Goal: Information Seeking & Learning: Understand process/instructions

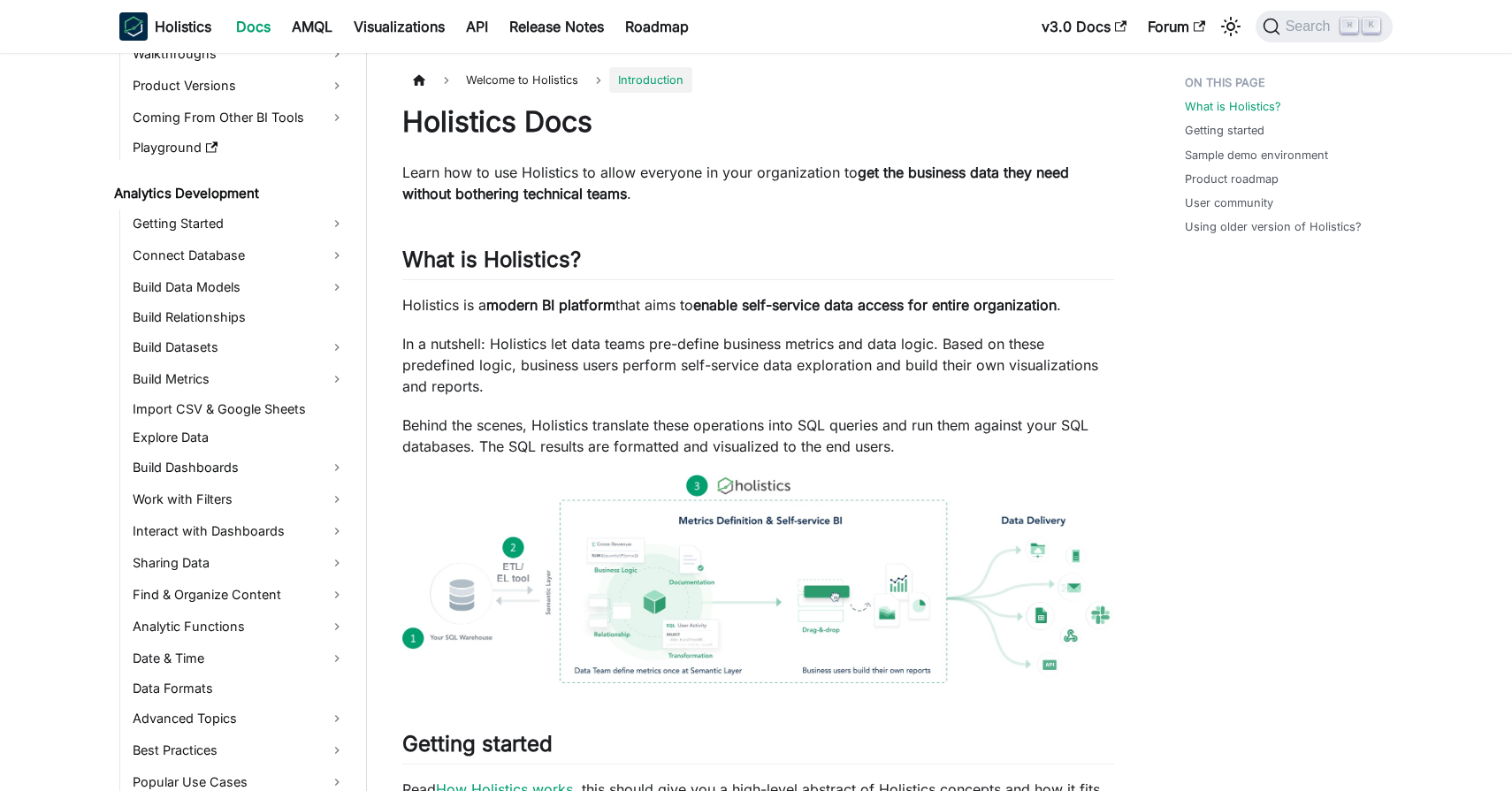
scroll to position [146, 0]
click at [218, 287] on link "Build Data Models" at bounding box center [239, 287] width 224 height 28
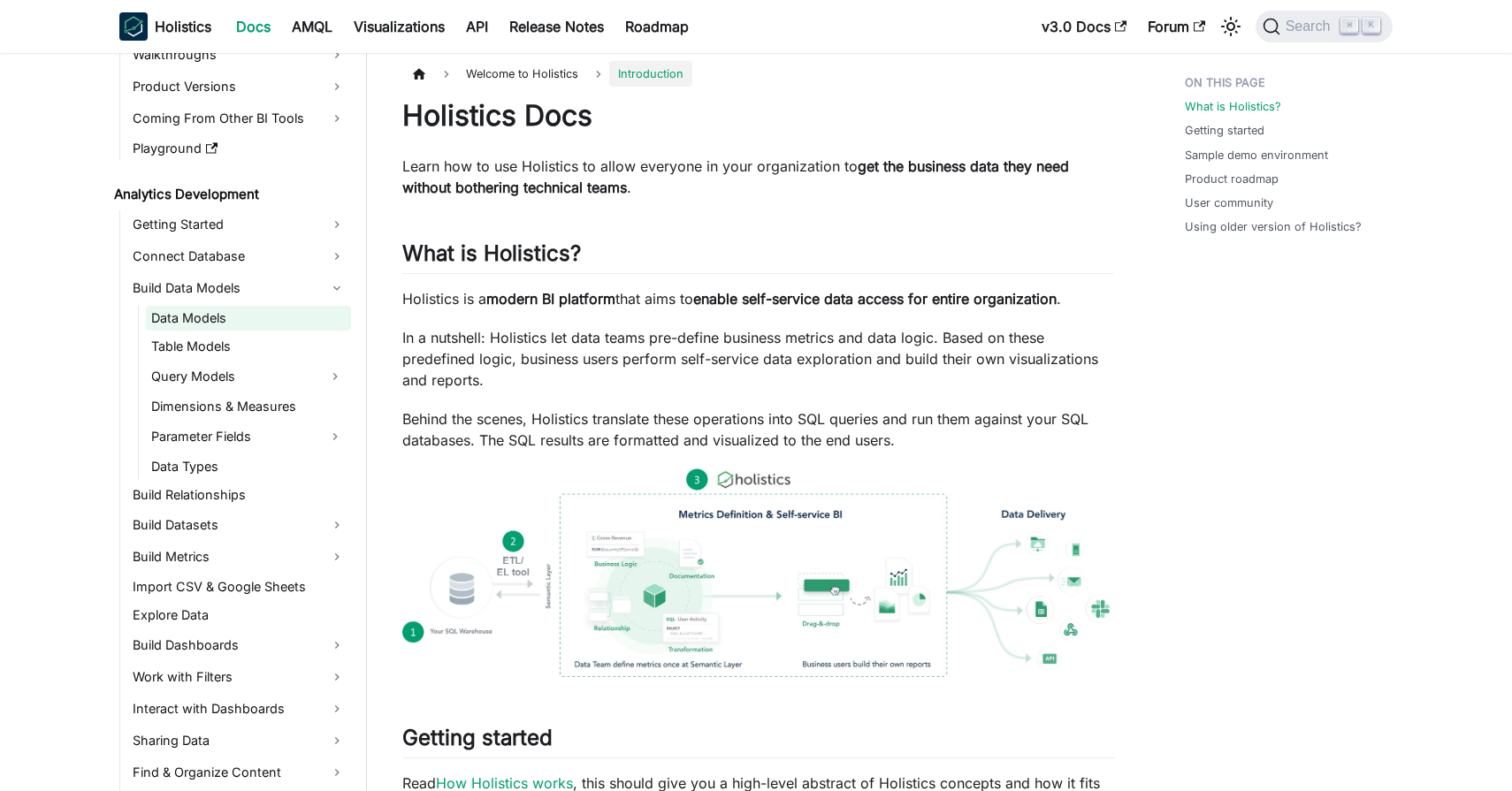
scroll to position [8, 0]
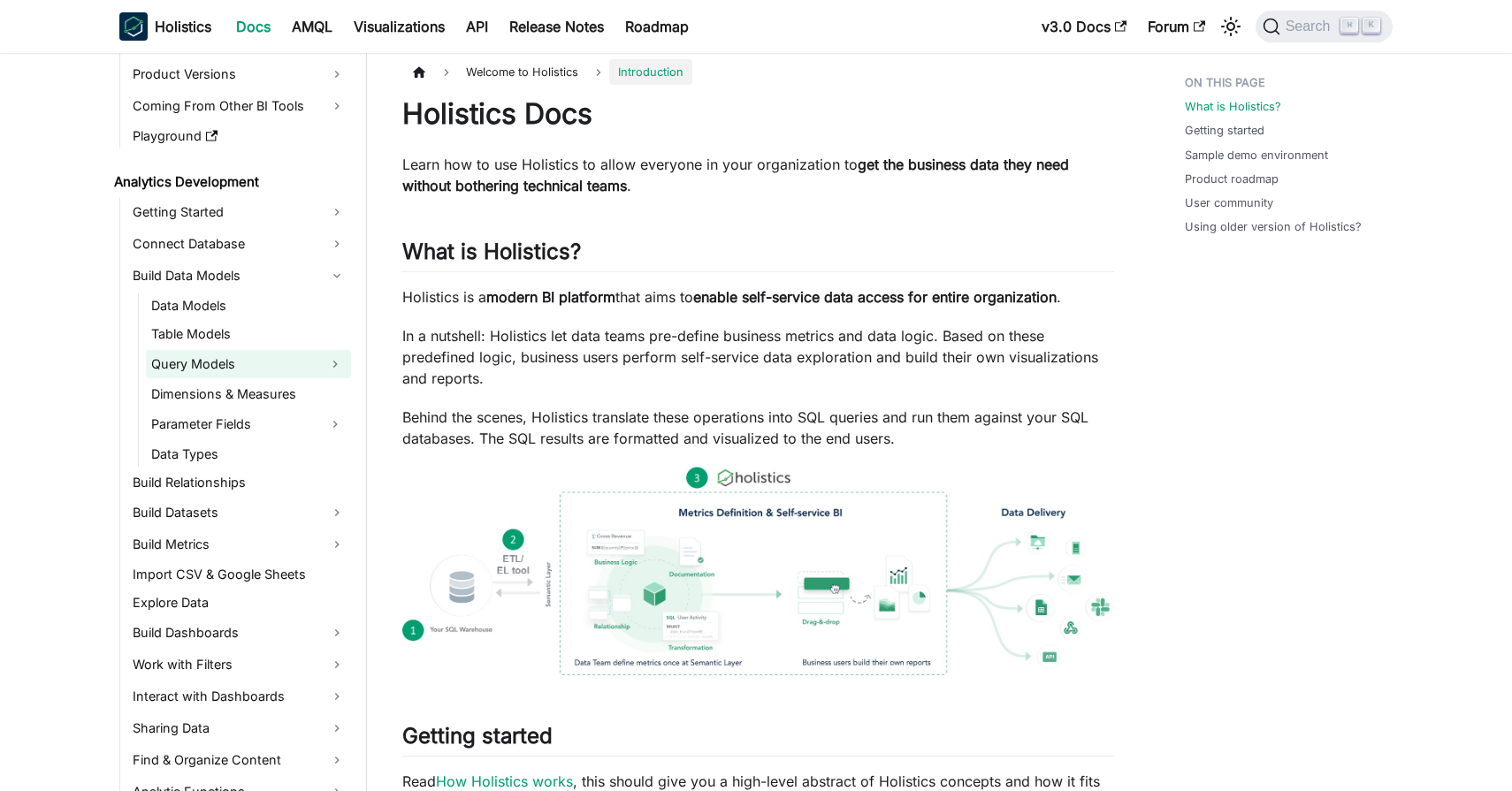
click at [217, 360] on link "Query Models" at bounding box center [232, 364] width 173 height 28
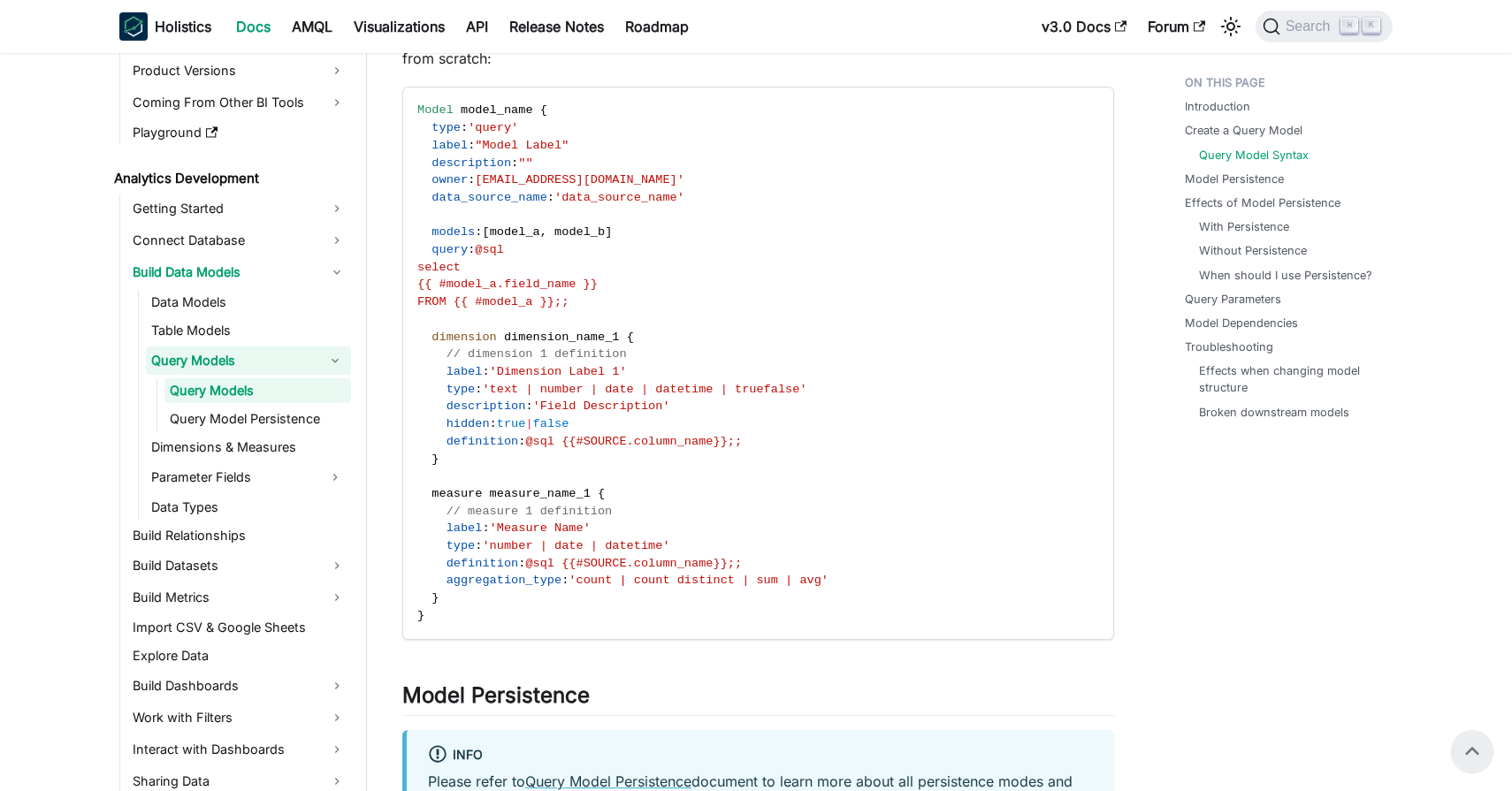
scroll to position [2128, 0]
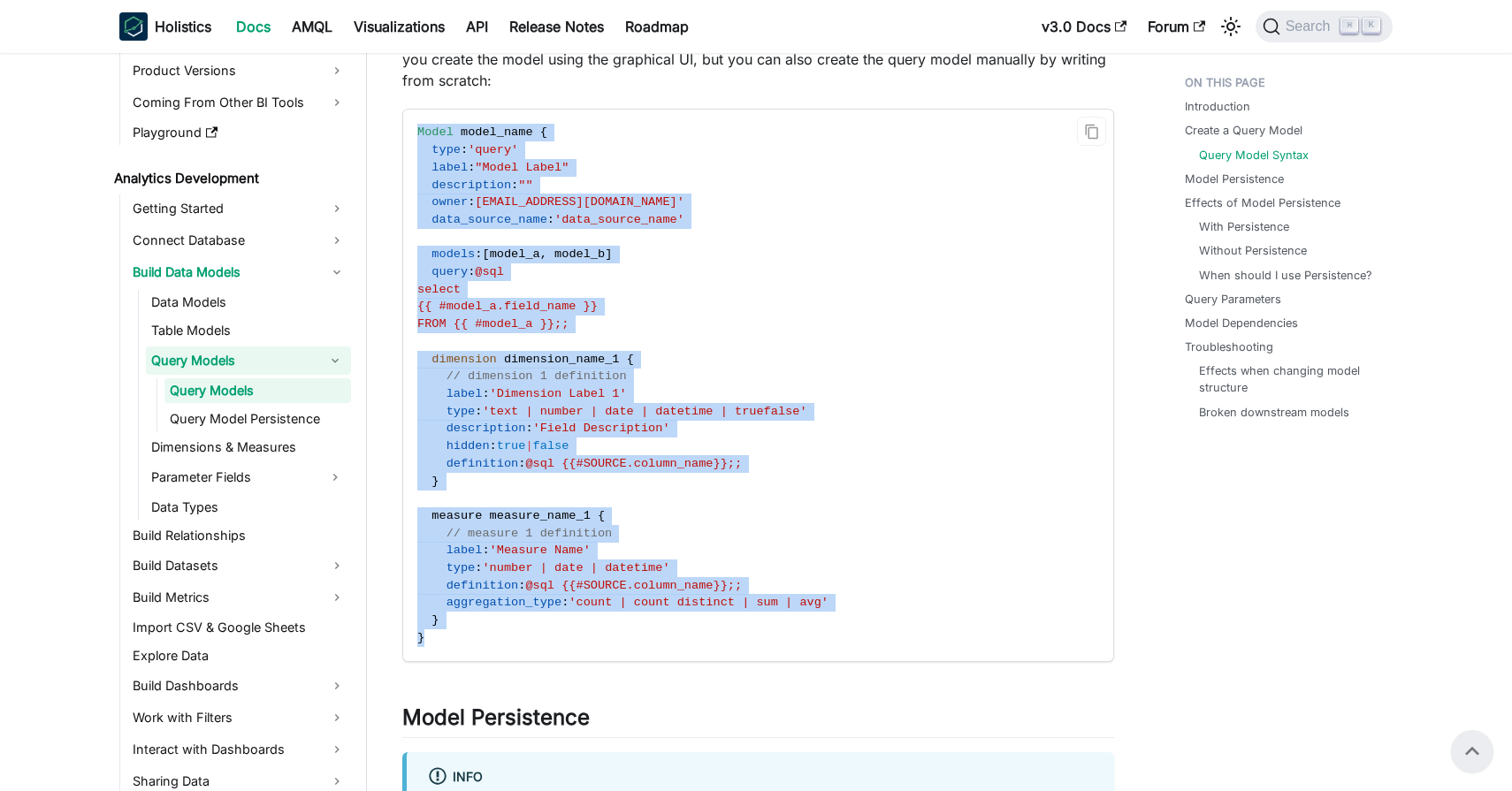
drag, startPoint x: 478, startPoint y: 640, endPoint x: 504, endPoint y: 168, distance: 472.7
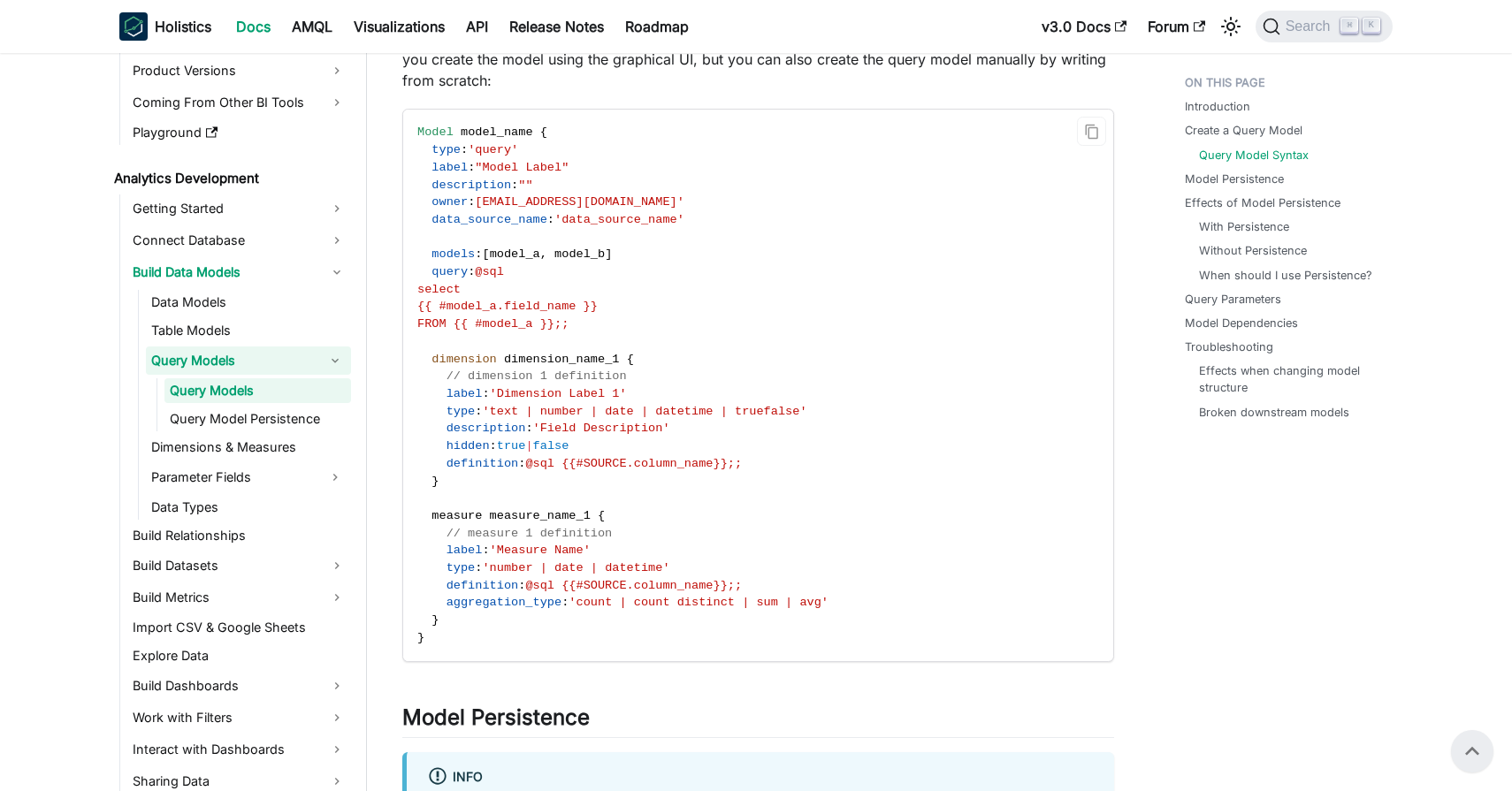
click at [754, 238] on code "Model model_name { type : 'query' label : "Model Label" description : "" owner …" at bounding box center [756, 384] width 707 height 550
drag, startPoint x: 443, startPoint y: 141, endPoint x: 693, endPoint y: 321, distance: 308.1
click at [693, 321] on code "Model model_name { type : 'query' label : "Model Label" description : "" owner …" at bounding box center [756, 384] width 707 height 550
click at [693, 320] on code "Model model_name { type : 'query' label : "Model Label" description : "" owner …" at bounding box center [756, 384] width 707 height 550
drag, startPoint x: 605, startPoint y: 325, endPoint x: 441, endPoint y: 295, distance: 166.7
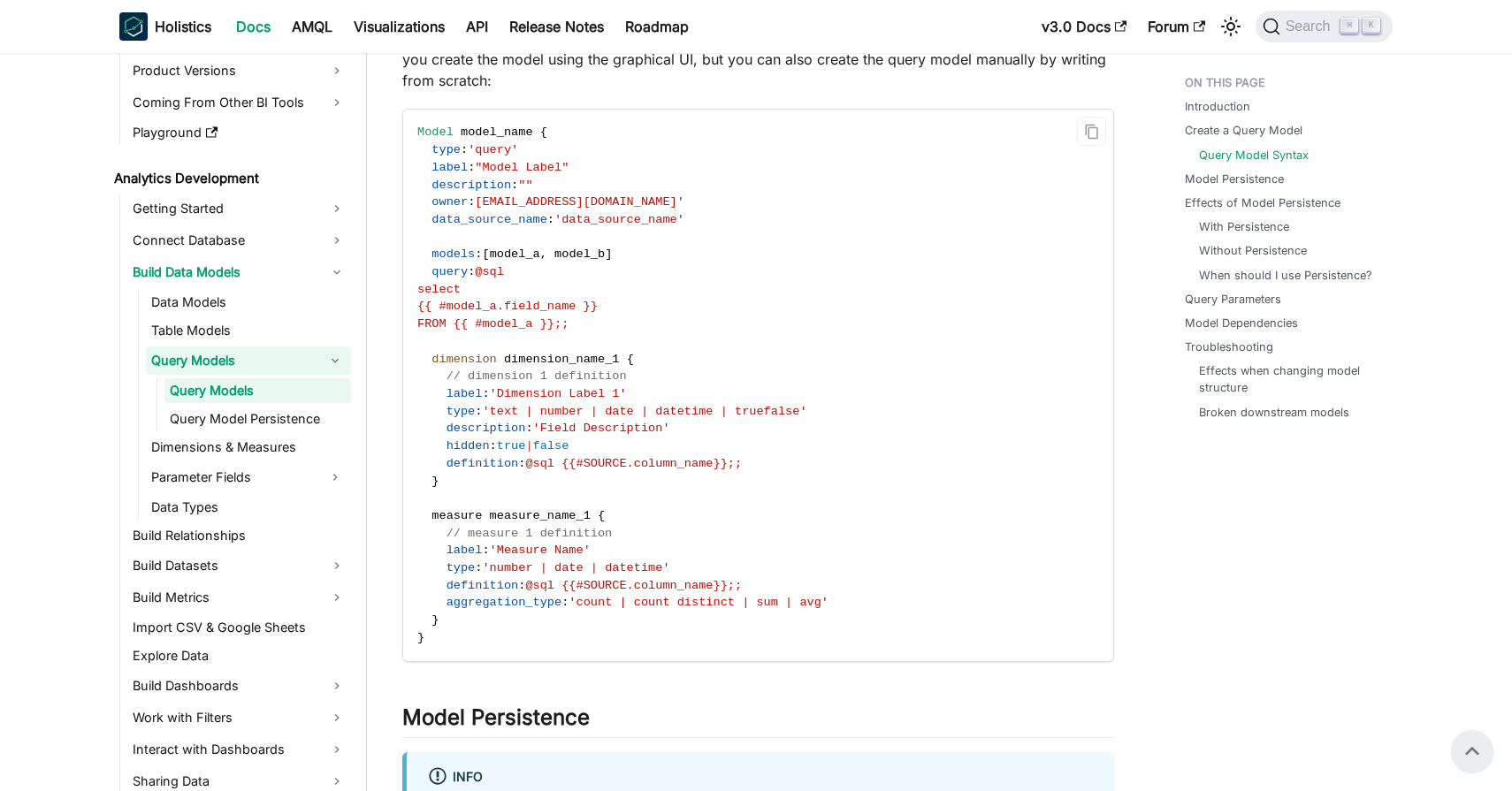
click at [441, 295] on code "Model model_name { type : 'query' label : "Model Label" description : "" owner …" at bounding box center [756, 384] width 707 height 550
click at [553, 294] on code "Model model_name { type : 'query' label : "Model Label" description : "" owner …" at bounding box center [756, 384] width 707 height 550
drag, startPoint x: 440, startPoint y: 273, endPoint x: 620, endPoint y: 317, distance: 185.3
click at [620, 317] on code "Model model_name { type : 'query' label : "Model Label" description : "" owner …" at bounding box center [756, 384] width 707 height 550
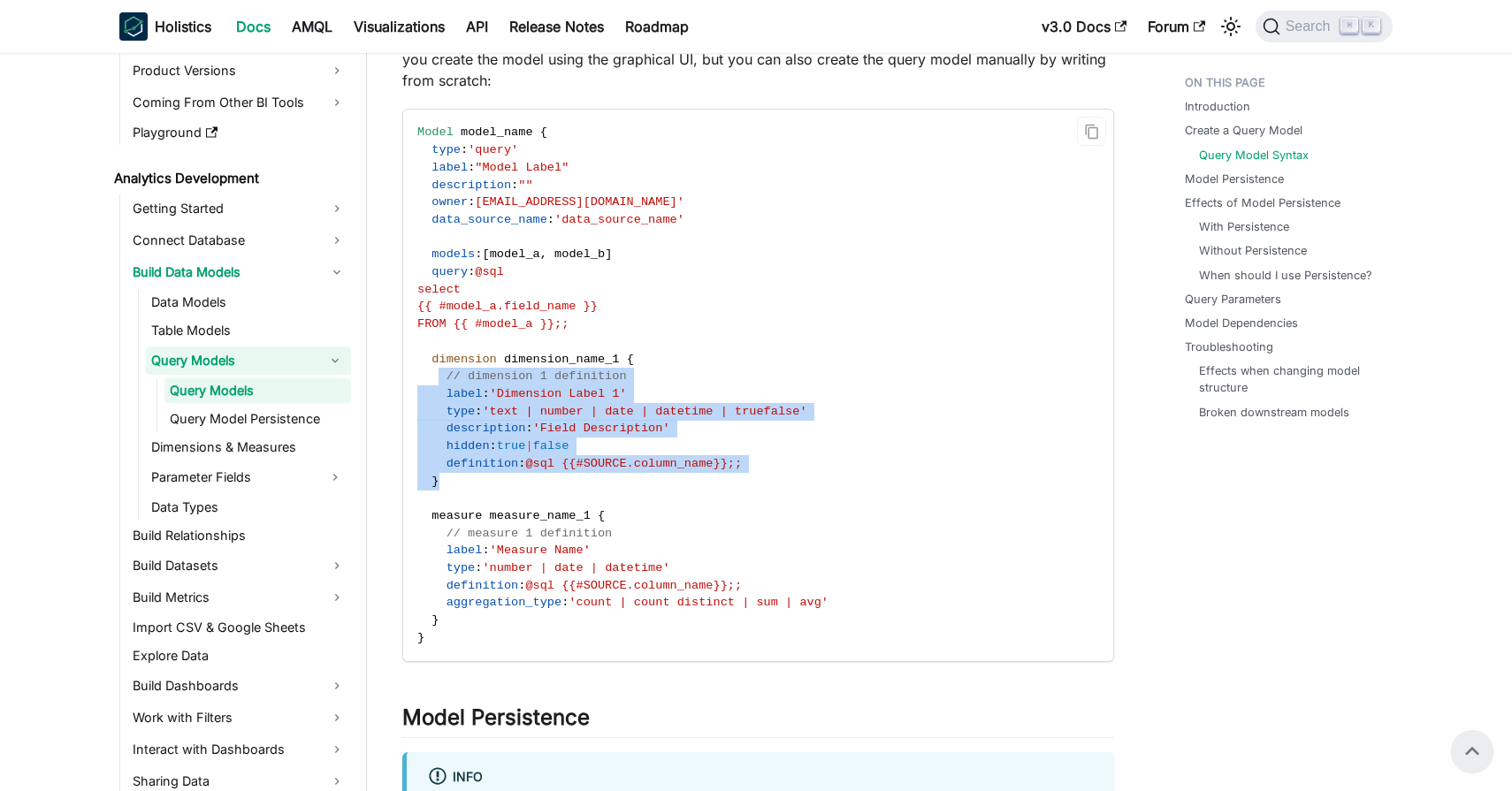
drag, startPoint x: 538, startPoint y: 475, endPoint x: 439, endPoint y: 379, distance: 137.9
click at [439, 379] on code "Model model_name { type : 'query' label : "Model Label" description : "" owner …" at bounding box center [756, 384] width 707 height 550
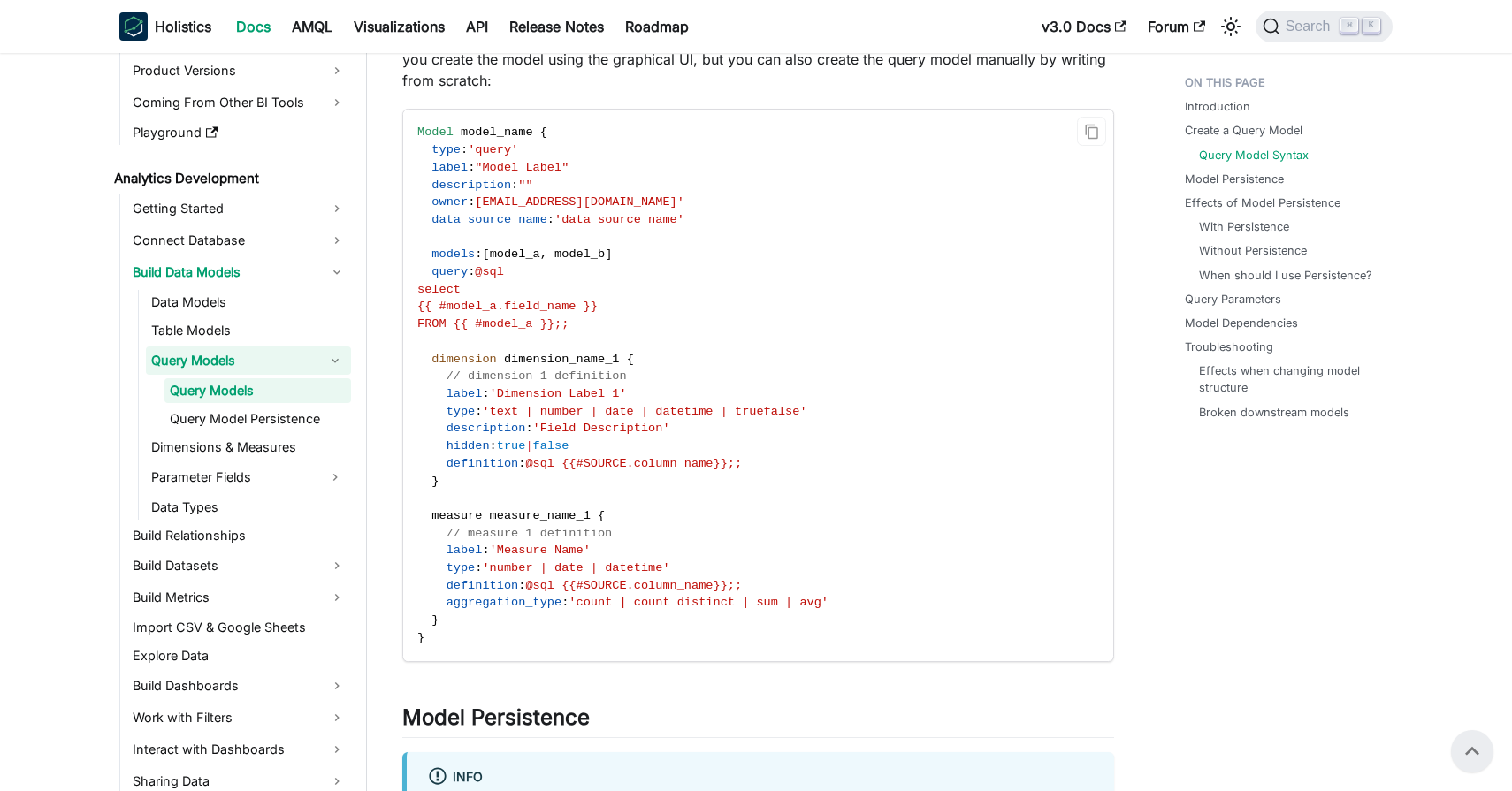
click at [669, 382] on code "Model model_name { type : 'query' label : "Model Label" description : "" owner …" at bounding box center [756, 384] width 707 height 550
